Goal: Find specific page/section: Find specific page/section

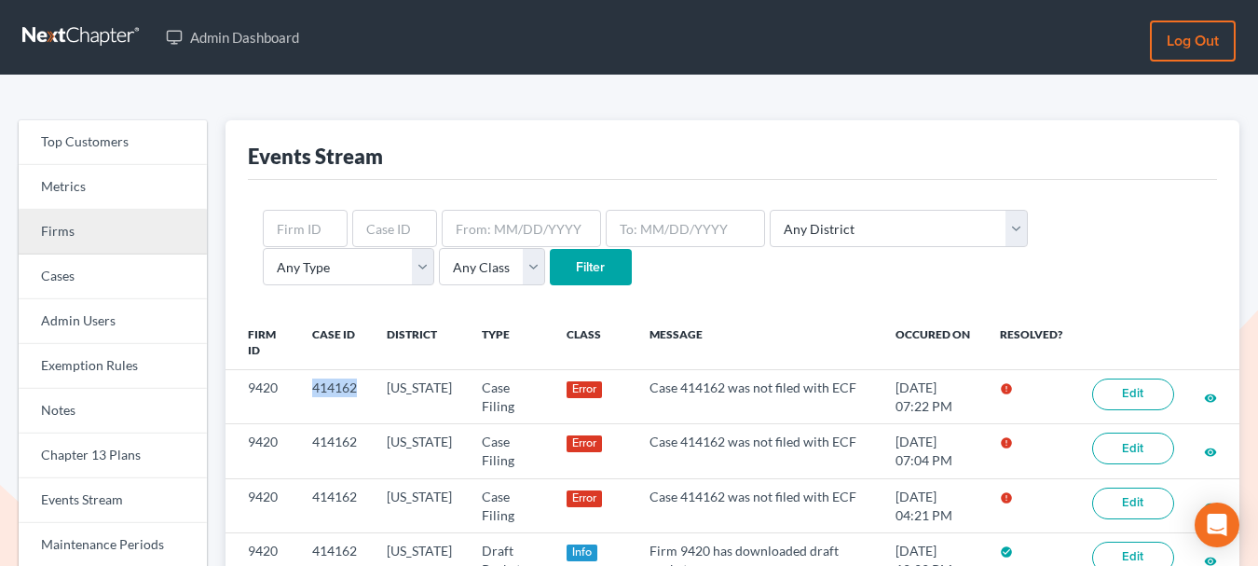
click at [78, 224] on link "Firms" at bounding box center [113, 232] width 188 height 45
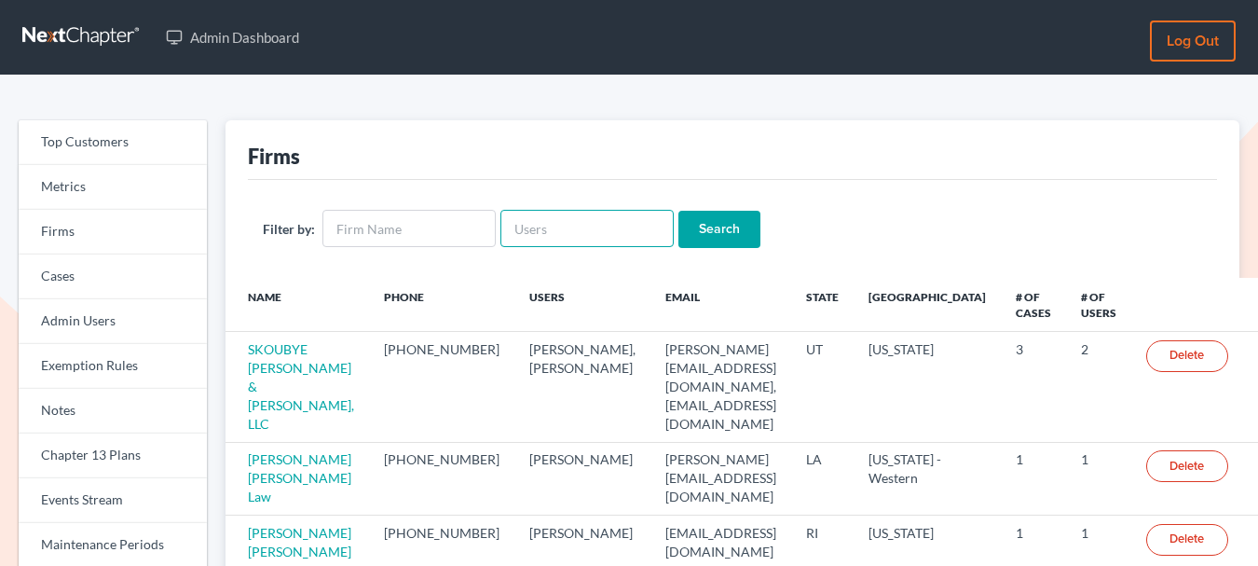
click at [542, 230] on input "text" at bounding box center [587, 228] width 173 height 37
paste input "info@kassgen.com"
type input "info@kassgen.com"
click at [734, 227] on input "Search" at bounding box center [720, 229] width 82 height 37
